Goal: Task Accomplishment & Management: Complete application form

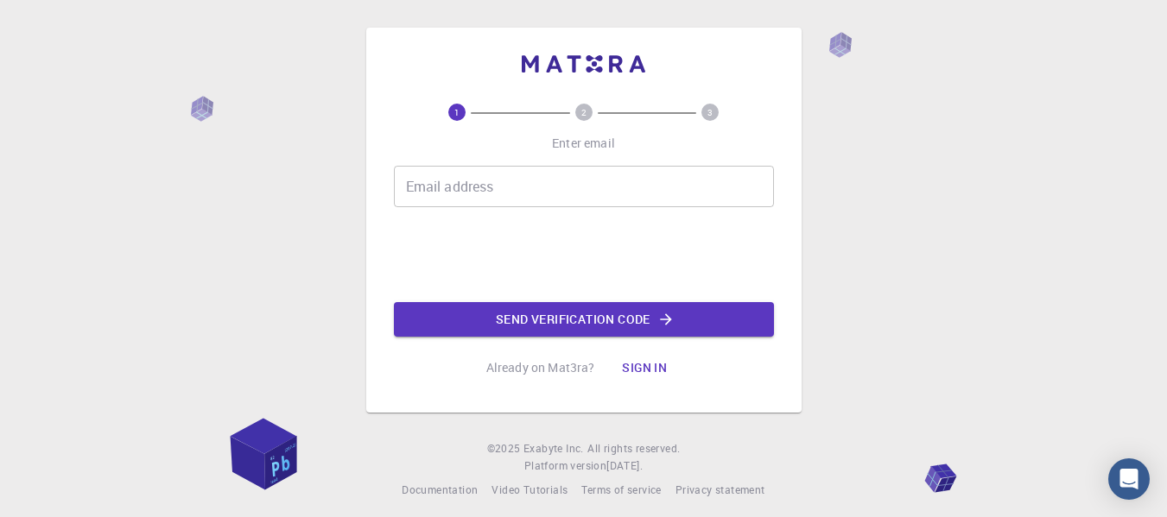
click at [187, 60] on div "1 2 3 Enter email Email address Email address Send verification code Already on…" at bounding box center [583, 263] width 1167 height 527
click at [453, 188] on div "Email address Email address" at bounding box center [584, 186] width 380 height 41
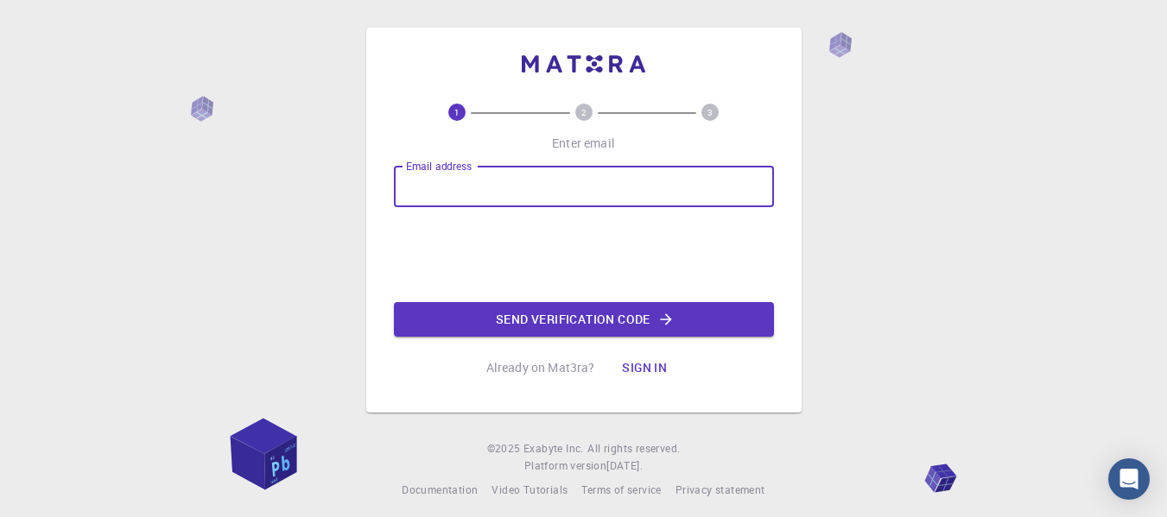
type input "[EMAIL_ADDRESS][DOMAIN_NAME]"
click at [600, 310] on button "Send verification code" at bounding box center [584, 319] width 380 height 35
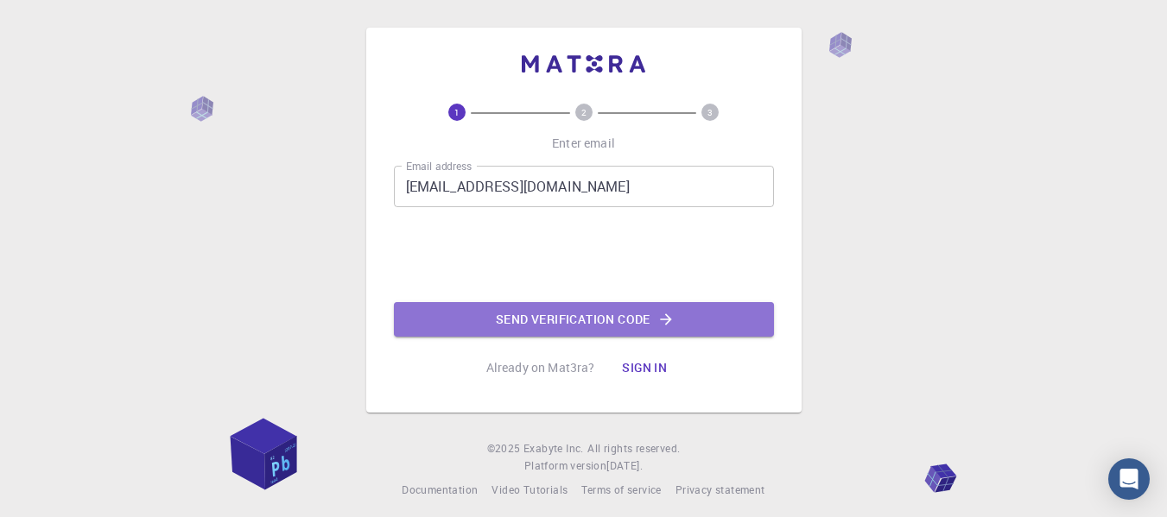
click at [516, 323] on button "Send verification code" at bounding box center [584, 319] width 380 height 35
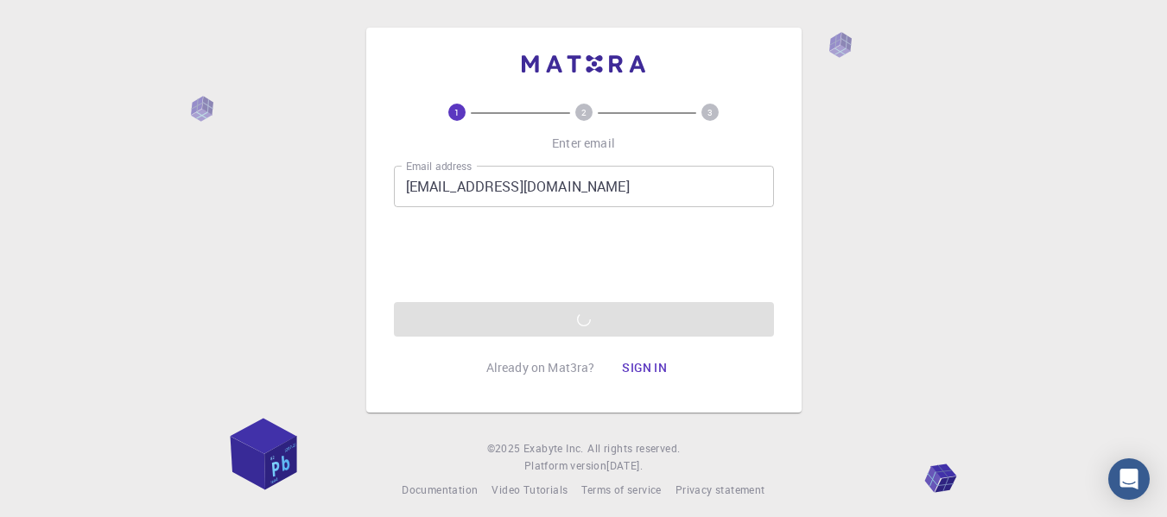
click at [570, 309] on div "Email address fgaleimelwe@gmail.com Email address 0cAFcWeA4-tE1g1greuIxyXwSYa8J…" at bounding box center [584, 251] width 380 height 171
click at [623, 317] on div "Email address fgaleimelwe@gmail.com Email address 0cAFcWeA44dbqrwItu9yParZwG0nb…" at bounding box center [584, 251] width 380 height 171
click at [596, 316] on div "Email address fgaleimelwe@gmail.com Email address 0cAFcWeA44dbqrwItu9yParZwG0nb…" at bounding box center [584, 251] width 380 height 171
click at [601, 311] on div "Email address fgaleimelwe@gmail.com Email address 0cAFcWeA44dbqrwItu9yParZwG0nb…" at bounding box center [584, 251] width 380 height 171
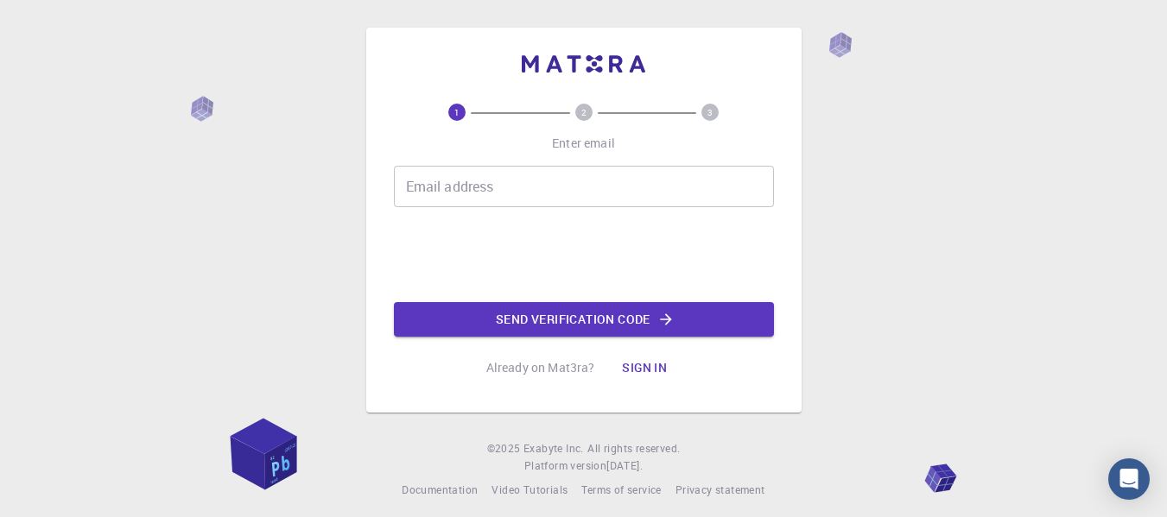
click at [627, 5] on div "1 2 3 Enter email Email address Email address Send verification code Already on…" at bounding box center [583, 206] width 435 height 413
click at [601, 188] on input "Email address" at bounding box center [584, 186] width 380 height 41
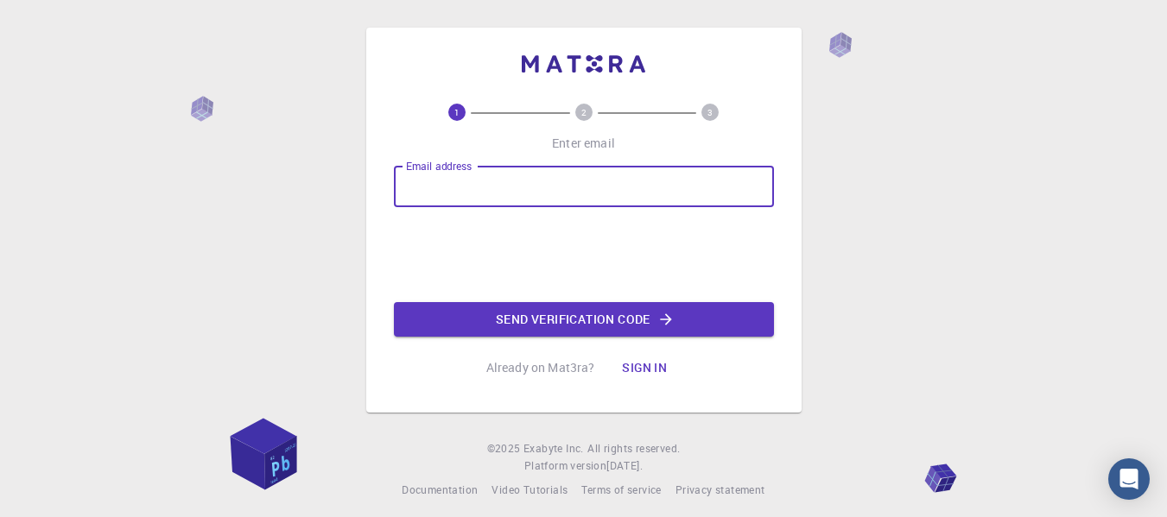
type input "[EMAIL_ADDRESS][DOMAIN_NAME]"
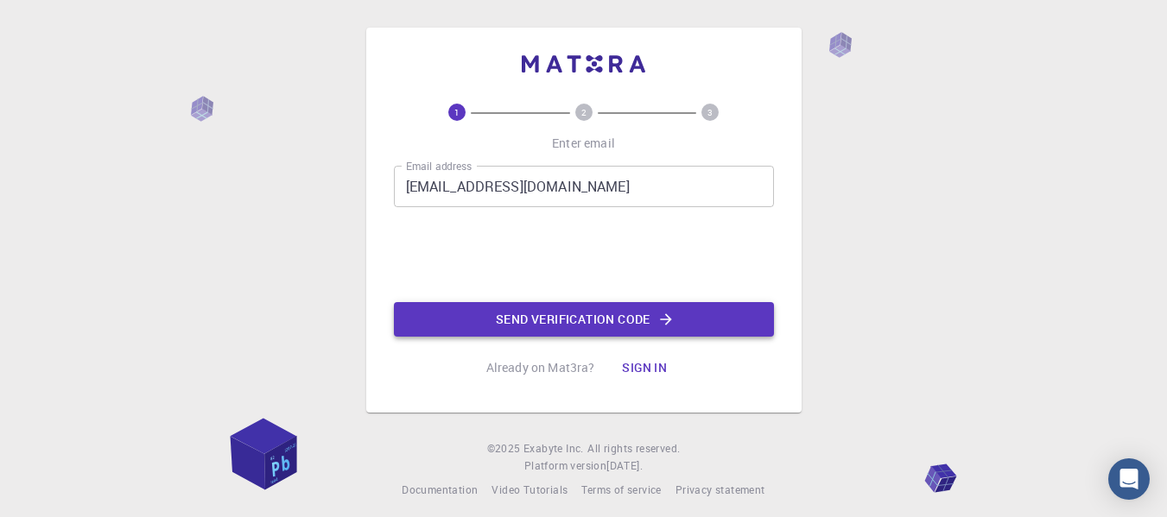
click at [546, 314] on button "Send verification code" at bounding box center [584, 319] width 380 height 35
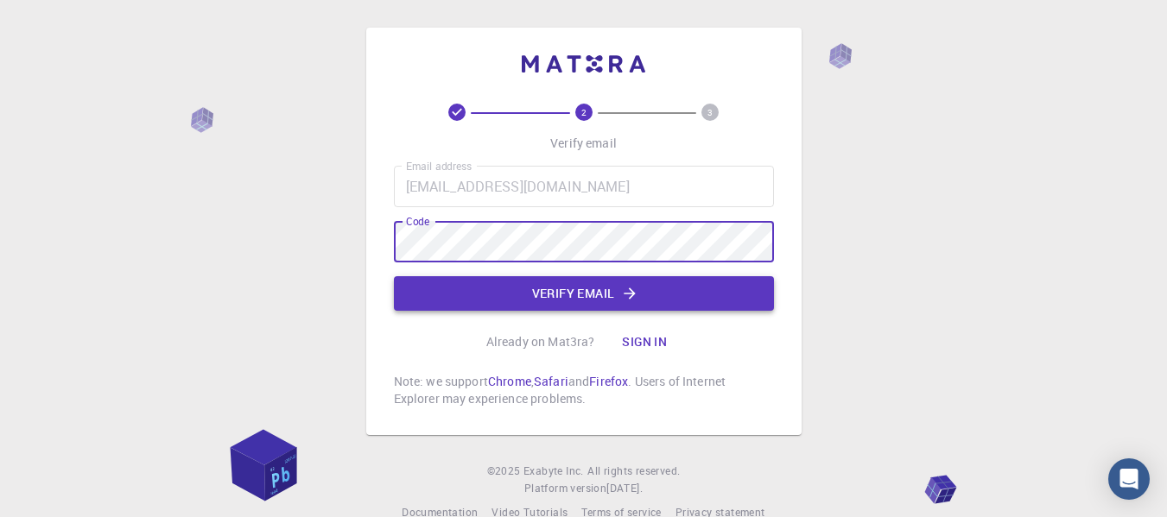
click at [586, 298] on button "Verify email" at bounding box center [584, 293] width 380 height 35
